Goal: Task Accomplishment & Management: Complete application form

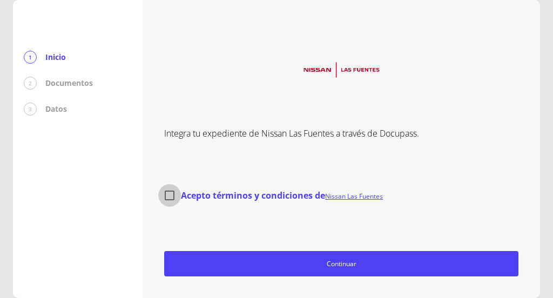
click at [168, 196] on input "Acepto términos y condiciones de Nissan Las Fuentes" at bounding box center [169, 195] width 23 height 23
checkbox input "true"
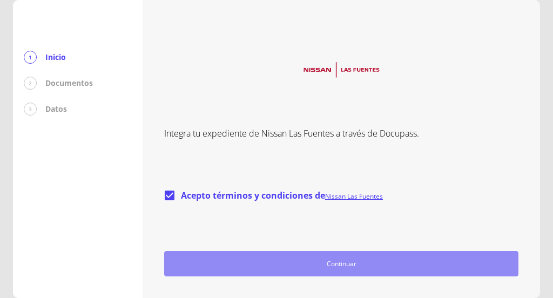
click at [295, 259] on span "Continuar" at bounding box center [341, 263] width 344 height 11
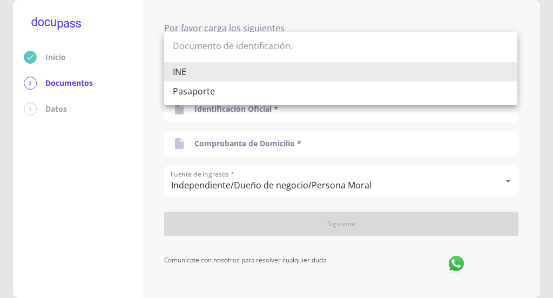
click at [202, 82] on body "Inicio 2 Documentos 3 Datos Por favor carga los siguientes Documentos Documento…" at bounding box center [276, 149] width 553 height 298
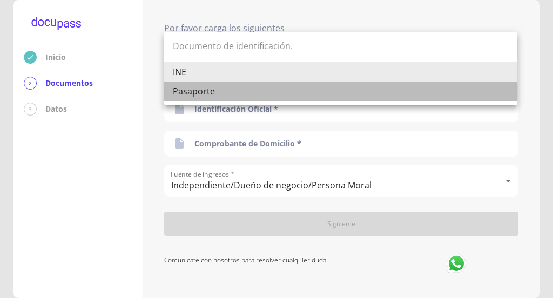
click at [205, 92] on li "Pasaporte" at bounding box center [340, 91] width 353 height 19
type input "Pasaporte"
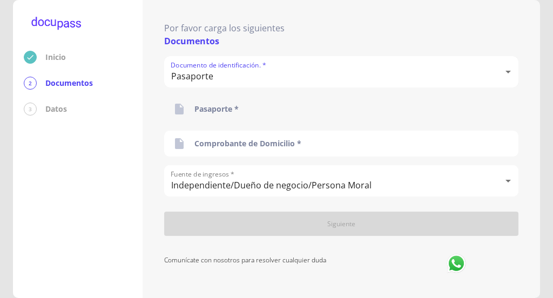
click at [220, 107] on p "Pasaporte *" at bounding box center [216, 109] width 44 height 11
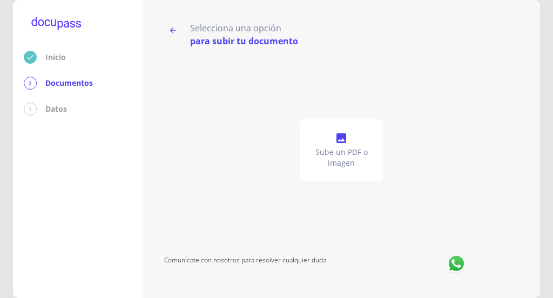
click at [341, 153] on p "Sube un PDF o imagen" at bounding box center [341, 158] width 75 height 22
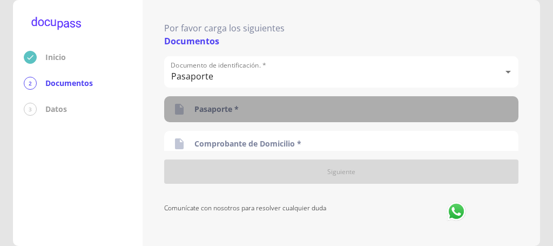
click at [291, 102] on div "Pasaporte *" at bounding box center [341, 109] width 354 height 26
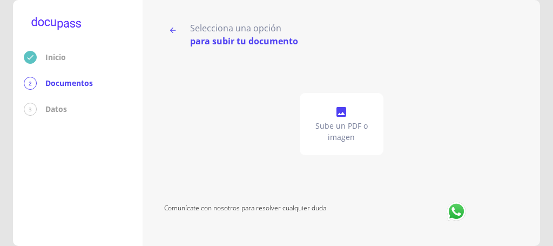
click at [340, 126] on p "Sube un PDF o imagen" at bounding box center [341, 131] width 75 height 22
click at [347, 127] on p "Sube un PDF o imagen" at bounding box center [341, 131] width 75 height 22
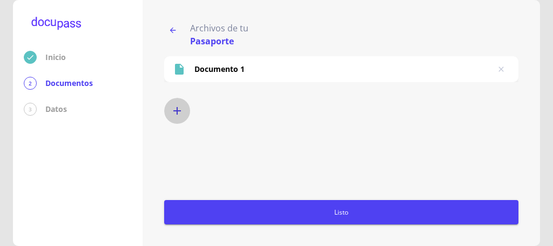
click at [182, 106] on icon "button" at bounding box center [177, 110] width 13 height 13
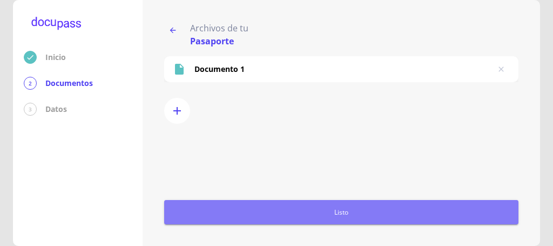
click at [384, 212] on span "Listo" at bounding box center [340, 211] width 345 height 11
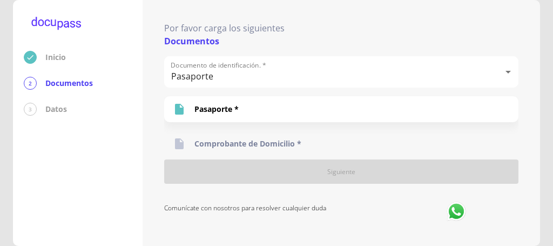
click at [295, 143] on p "Comprobante de Domicilio *" at bounding box center [247, 143] width 107 height 11
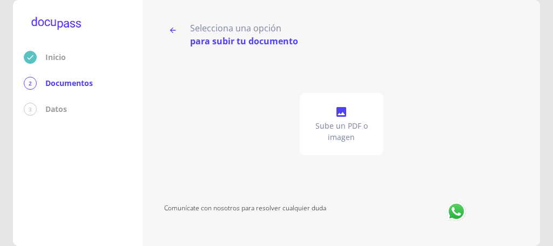
click at [348, 143] on div "Sube un PDF o imagen" at bounding box center [342, 124] width 84 height 62
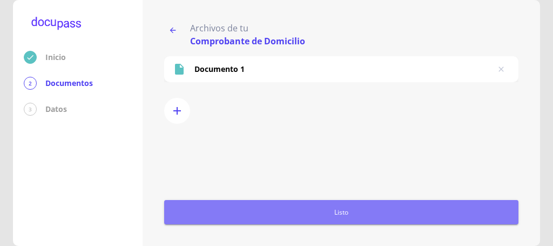
click at [311, 216] on span "Listo" at bounding box center [340, 211] width 345 height 11
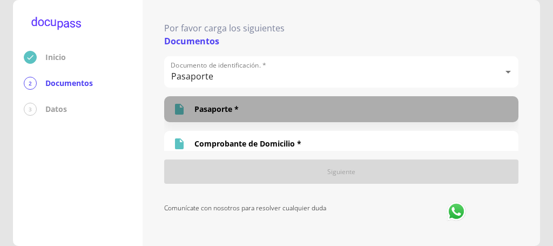
click at [228, 109] on p "Pasaporte *" at bounding box center [216, 109] width 44 height 11
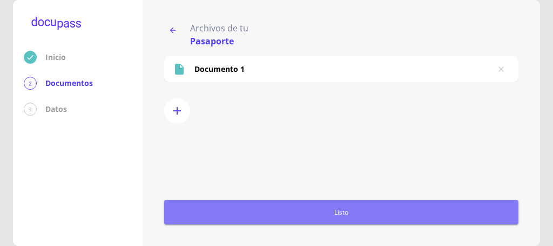
click at [333, 208] on span "Listo" at bounding box center [340, 211] width 345 height 11
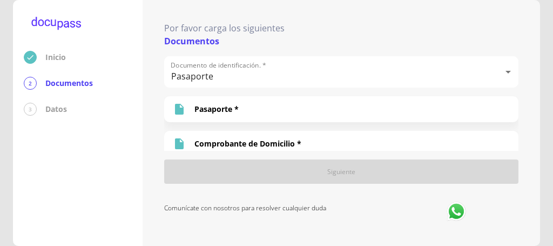
click at [268, 173] on div "Siguiente" at bounding box center [341, 171] width 354 height 24
click at [237, 145] on p "Comprobante de Domicilio *" at bounding box center [247, 143] width 107 height 11
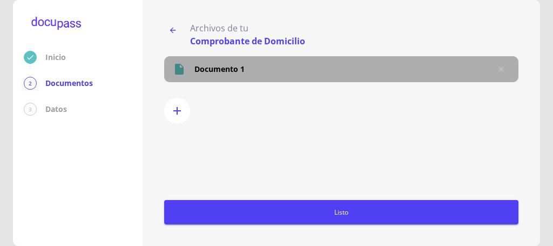
click at [204, 67] on p "Documento 1" at bounding box center [219, 69] width 50 height 11
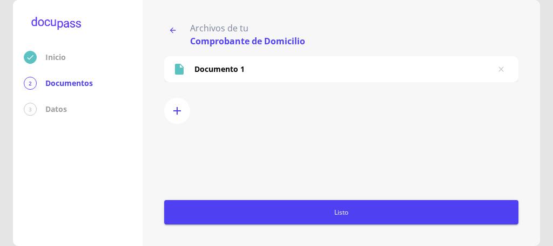
click at [336, 213] on span "Listo" at bounding box center [340, 211] width 345 height 11
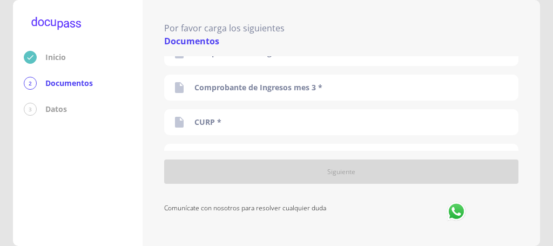
scroll to position [219, 0]
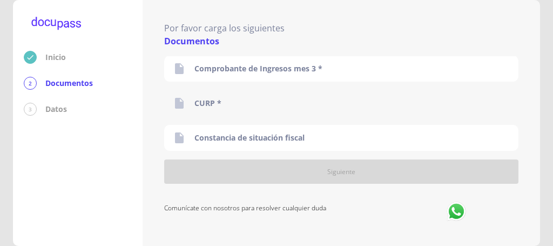
click at [297, 107] on div "CURP *" at bounding box center [341, 103] width 354 height 26
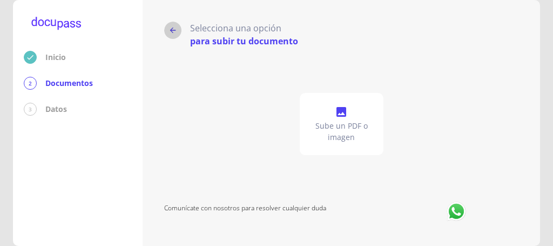
click at [174, 29] on icon "button" at bounding box center [172, 30] width 9 height 9
